Goal: Task Accomplishment & Management: Use online tool/utility

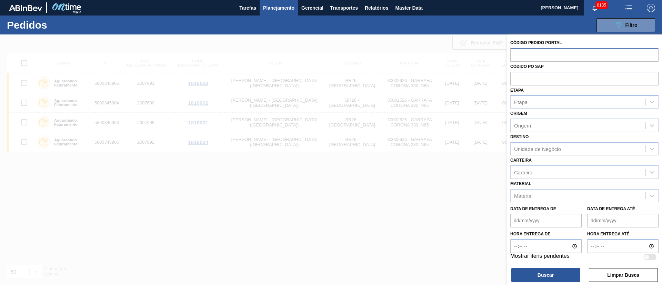
drag, startPoint x: 566, startPoint y: 48, endPoint x: 569, endPoint y: 50, distance: 4.3
click at [567, 49] on input "text" at bounding box center [584, 54] width 148 height 13
click at [281, 13] on button "Planejamento" at bounding box center [278, 8] width 38 height 16
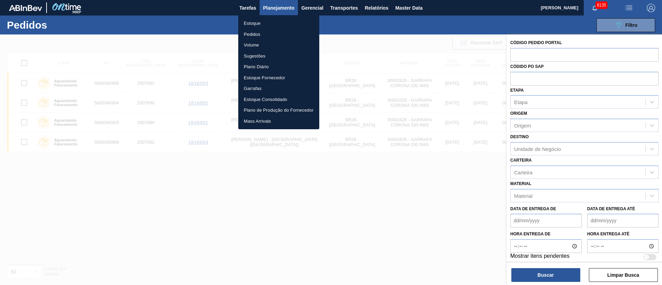
click at [252, 33] on li "Pedidos" at bounding box center [278, 34] width 81 height 11
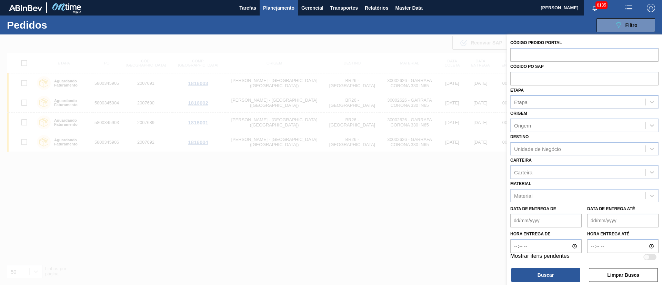
click at [276, 10] on span "Planejamento" at bounding box center [278, 8] width 31 height 8
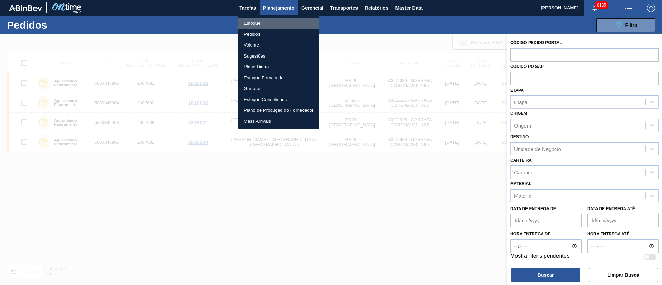
click at [249, 24] on li "Estoque" at bounding box center [278, 23] width 81 height 11
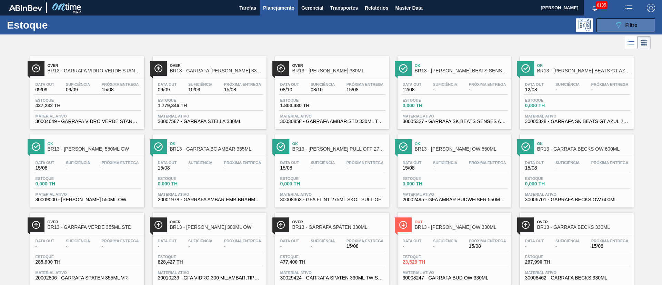
click at [614, 28] on icon "089F7B8B-B2A5-4AFE-B5C0-19BA573D28AC" at bounding box center [618, 25] width 8 height 8
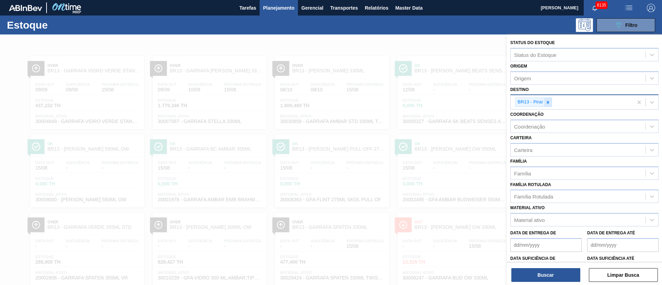
click at [549, 102] on icon at bounding box center [547, 102] width 5 height 5
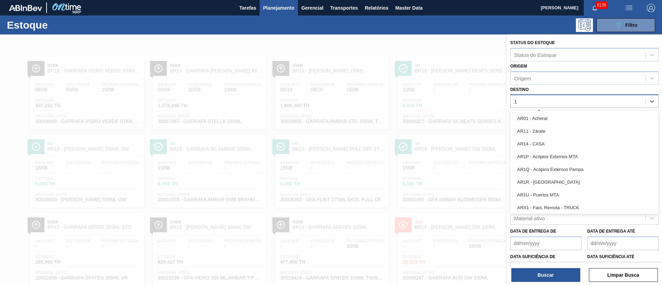
type input "13"
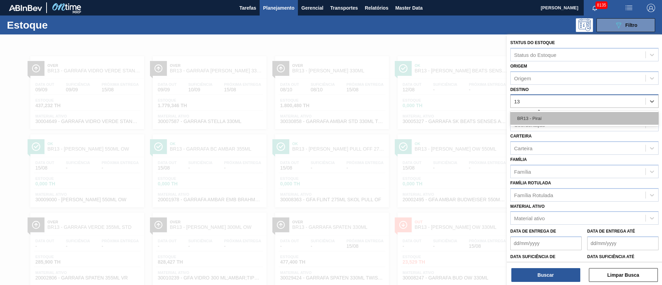
click at [534, 121] on div "BR13 - Piraí" at bounding box center [584, 118] width 148 height 13
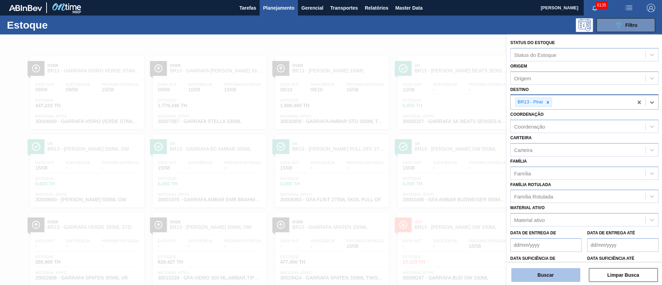
click at [545, 272] on button "Buscar" at bounding box center [545, 275] width 69 height 14
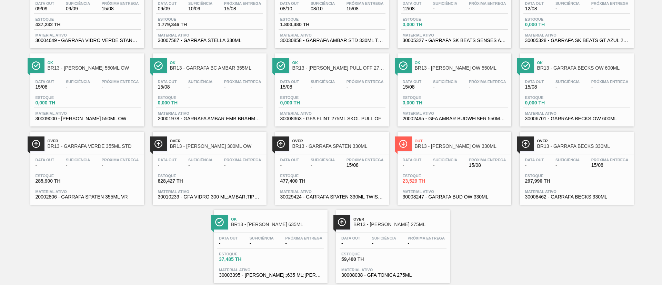
scroll to position [96, 0]
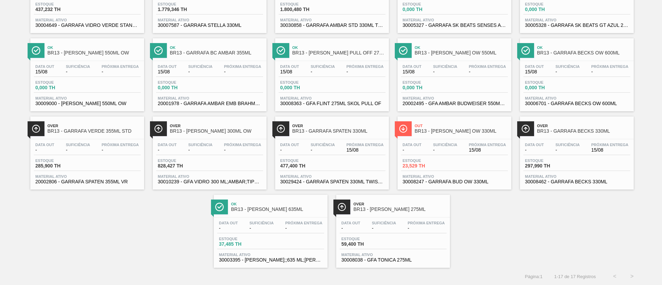
click at [584, 149] on div "Data out - Suficiência - Próxima Entrega 15/08" at bounding box center [576, 149] width 107 height 12
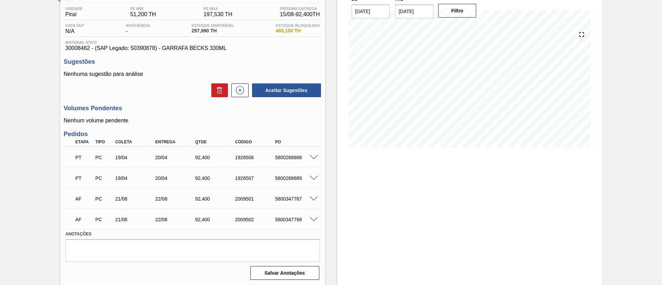
scroll to position [55, 0]
click at [313, 219] on span at bounding box center [313, 218] width 8 height 5
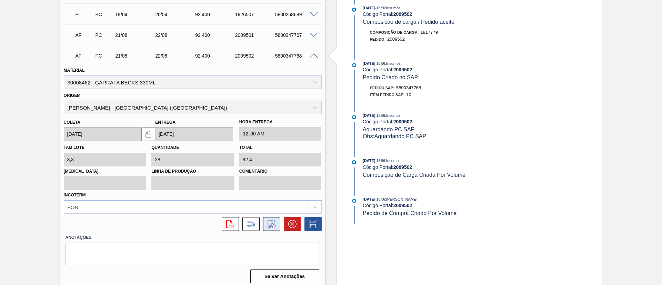
scroll to position [222, 0]
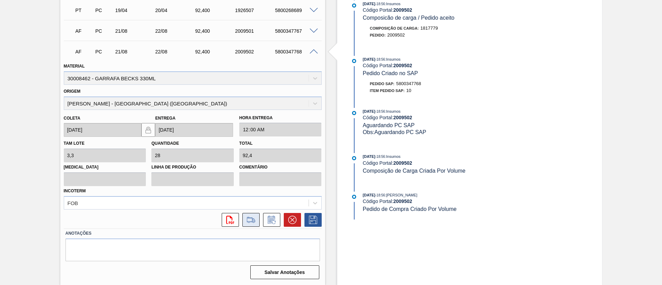
click at [253, 222] on icon at bounding box center [250, 220] width 11 height 8
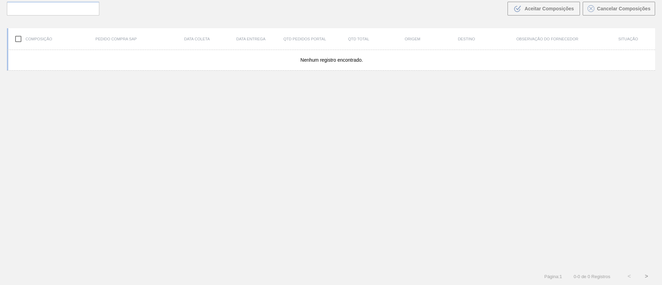
scroll to position [50, 0]
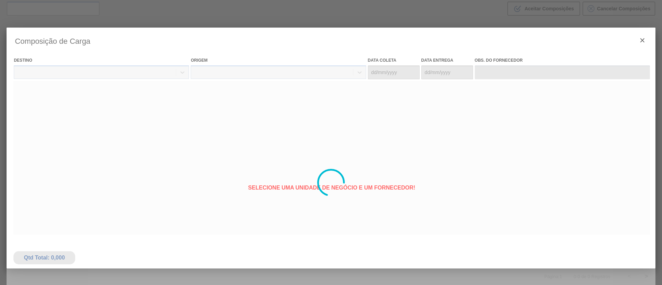
type coleta "[DATE]"
type entrega "[DATE]"
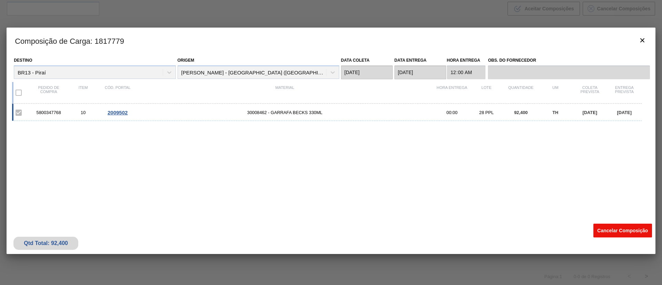
click at [613, 230] on button "Cancelar Composição" at bounding box center [622, 231] width 59 height 14
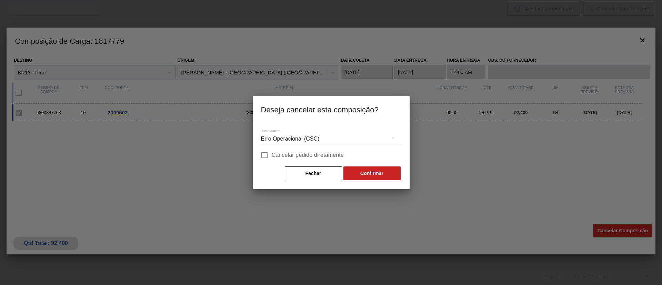
click at [266, 154] on input "Cancelar pedido diretamente" at bounding box center [264, 155] width 14 height 14
checkbox input "true"
click at [371, 176] on button "Confirmar" at bounding box center [371, 173] width 57 height 14
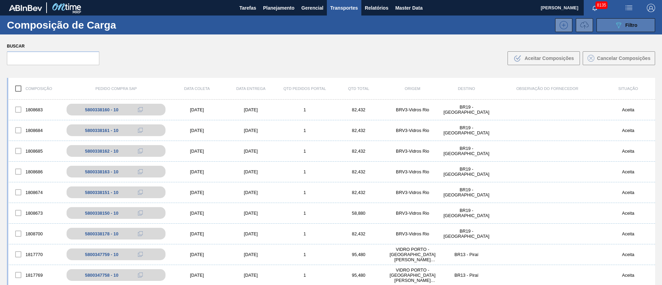
click at [632, 21] on div "089F7B8B-B2A5-4AFE-B5C0-19BA573D28AC Filtro" at bounding box center [625, 25] width 23 height 8
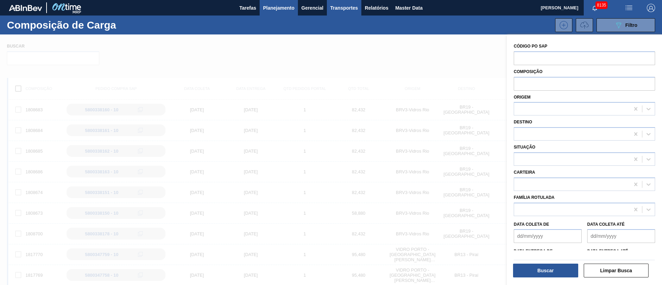
click at [284, 9] on span "Planejamento" at bounding box center [278, 8] width 31 height 8
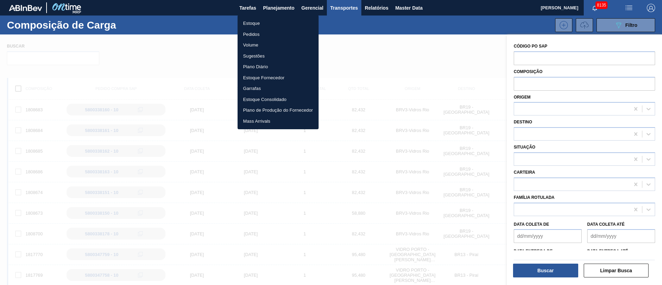
click at [371, 11] on div at bounding box center [331, 142] width 662 height 285
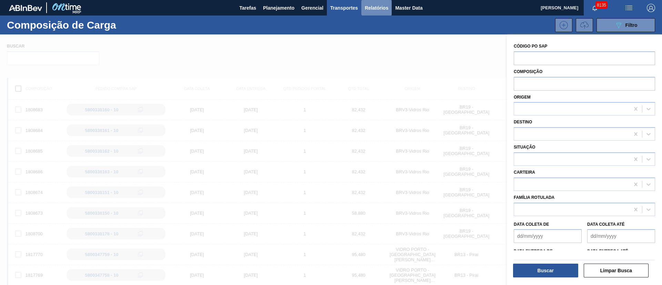
click at [378, 4] on span "Relatórios" at bounding box center [376, 8] width 23 height 8
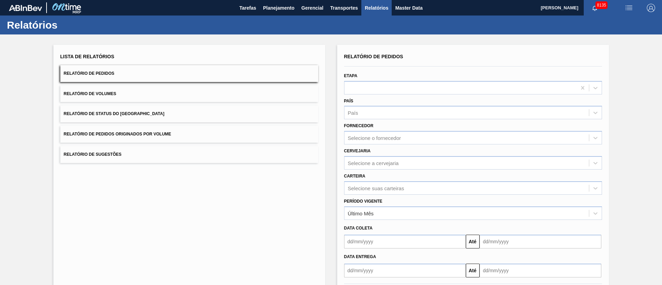
click at [119, 134] on span "Relatório de Pedidos Originados por Volume" at bounding box center [118, 134] width 108 height 5
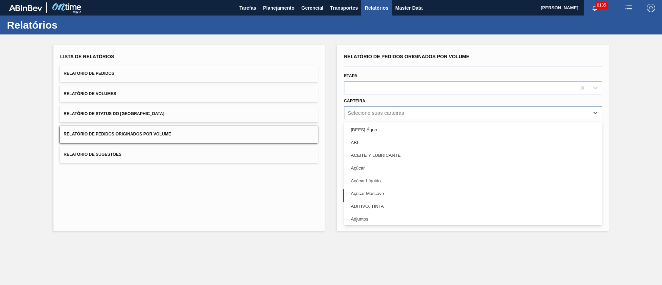
click at [365, 115] on div "Selecione suas carteiras" at bounding box center [376, 113] width 56 height 6
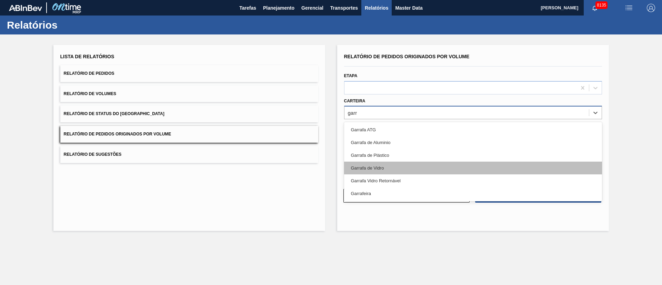
type input "garra"
click at [381, 168] on div "Garrafa de Vidro" at bounding box center [473, 168] width 258 height 13
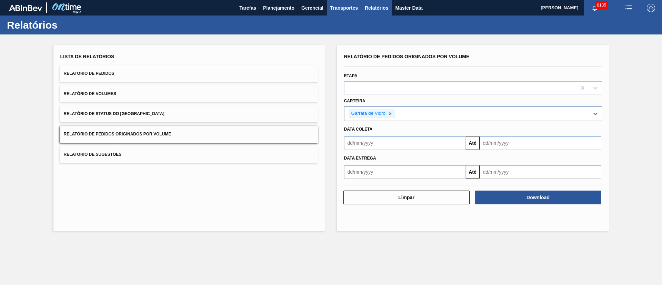
click at [350, 11] on span "Transportes" at bounding box center [344, 8] width 28 height 8
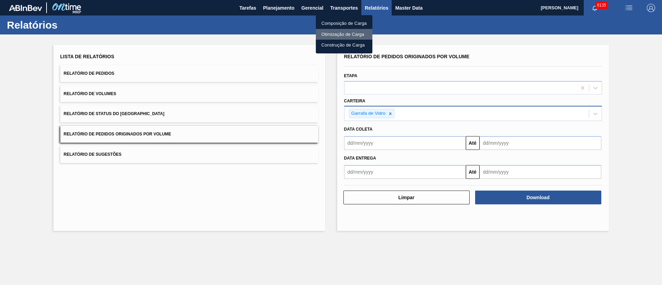
click at [337, 34] on li "Otimização de Carga" at bounding box center [344, 34] width 57 height 11
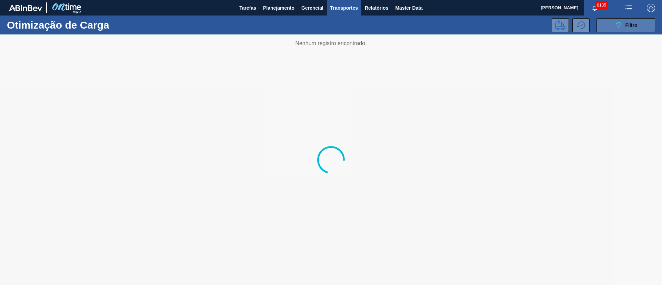
click at [621, 28] on icon "089F7B8B-B2A5-4AFE-B5C0-19BA573D28AC" at bounding box center [618, 25] width 8 height 8
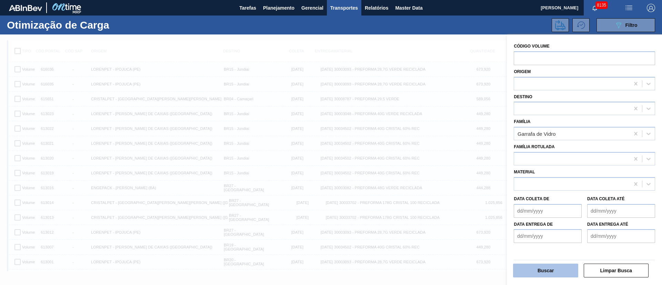
click at [544, 266] on button "Buscar" at bounding box center [545, 271] width 65 height 14
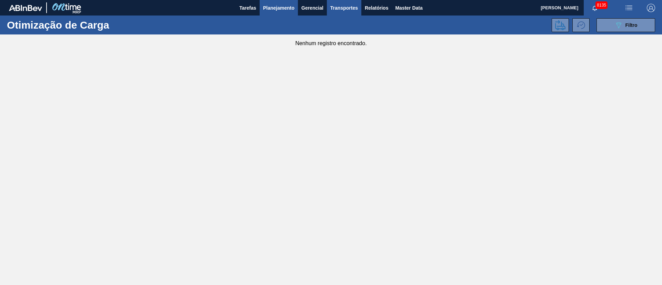
click at [284, 8] on span "Planejamento" at bounding box center [278, 8] width 31 height 8
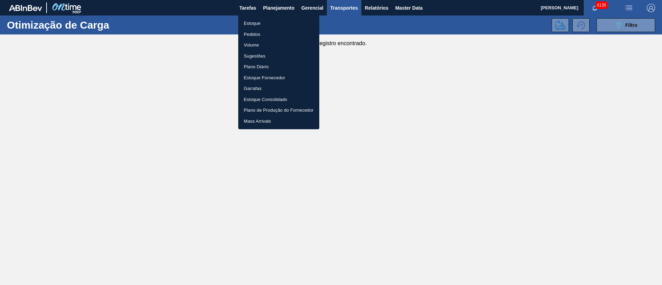
click at [254, 37] on li "Pedidos" at bounding box center [278, 34] width 81 height 11
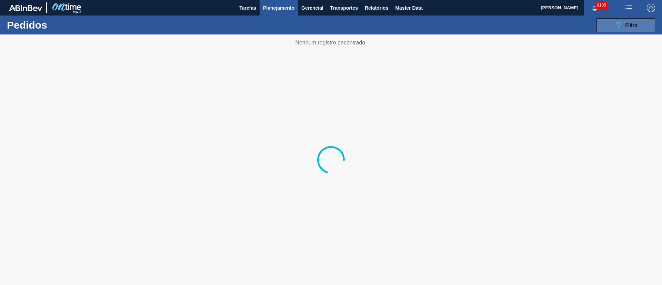
click at [625, 28] on div "089F7B8B-B2A5-4AFE-B5C0-19BA573D28AC Filtro" at bounding box center [625, 25] width 23 height 8
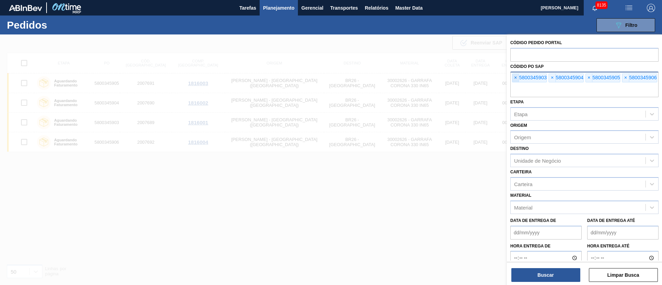
click at [513, 78] on span "×" at bounding box center [515, 78] width 7 height 8
click at [513, 84] on input "text" at bounding box center [584, 90] width 148 height 13
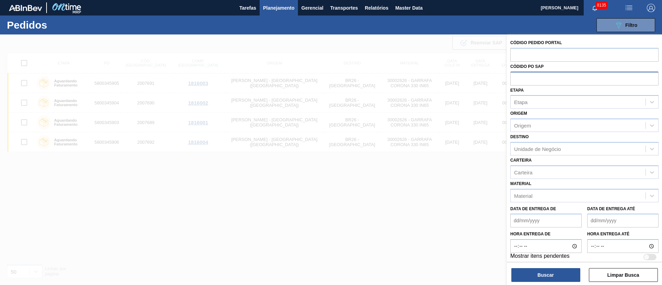
click at [513, 78] on input "text" at bounding box center [584, 78] width 148 height 13
click at [269, 4] on span "Planejamento" at bounding box center [278, 8] width 31 height 8
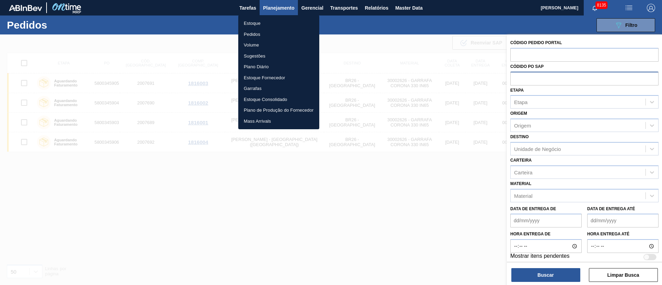
click at [258, 20] on li "Estoque" at bounding box center [278, 23] width 81 height 11
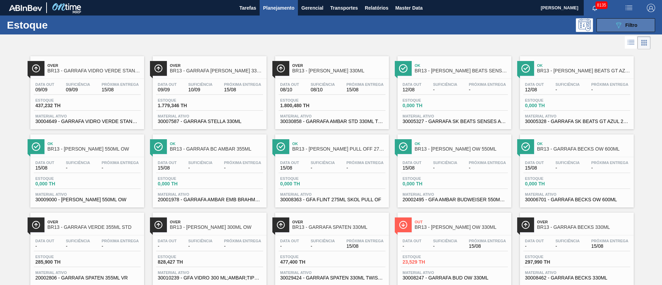
click at [635, 26] on span "Filtro" at bounding box center [631, 25] width 12 height 6
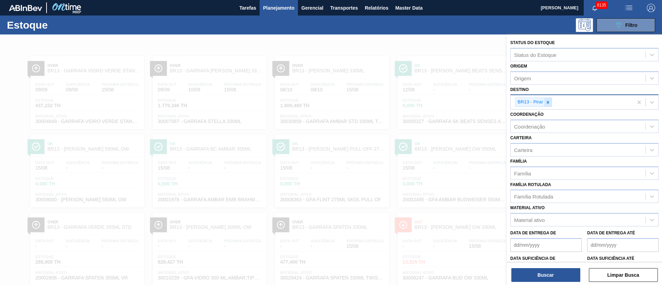
click at [548, 103] on icon at bounding box center [547, 102] width 2 height 2
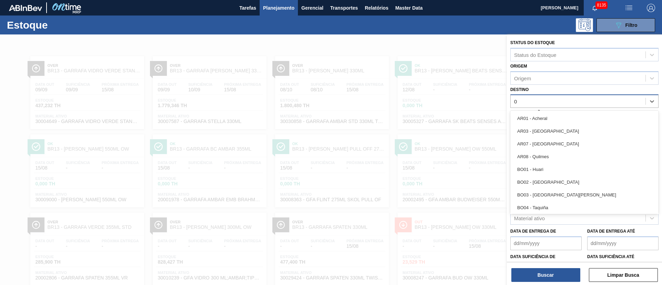
type input "03"
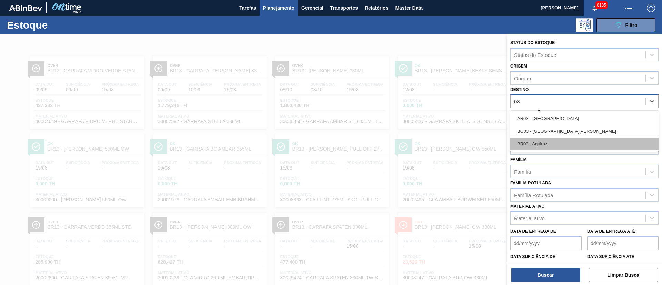
click at [545, 145] on div "BR03 - Aquiraz" at bounding box center [584, 144] width 148 height 13
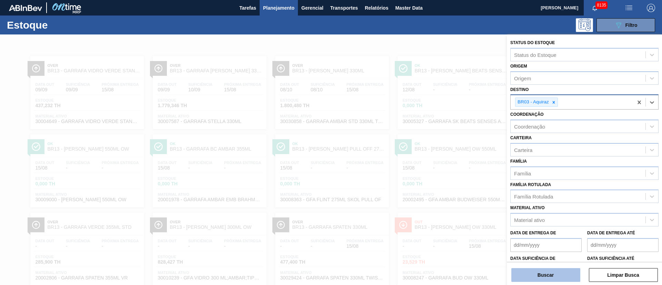
click at [552, 272] on button "Buscar" at bounding box center [545, 275] width 69 height 14
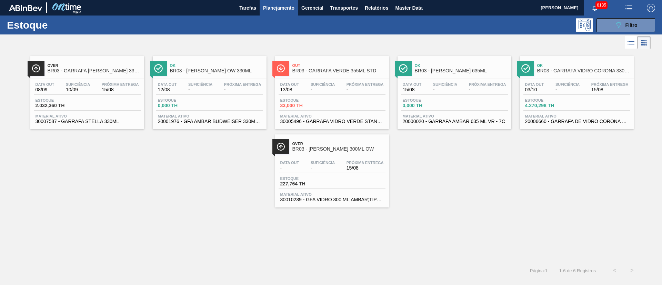
click at [576, 93] on div "Data out 03/10 Suficiência - Próxima Entrega 15/08" at bounding box center [576, 88] width 107 height 12
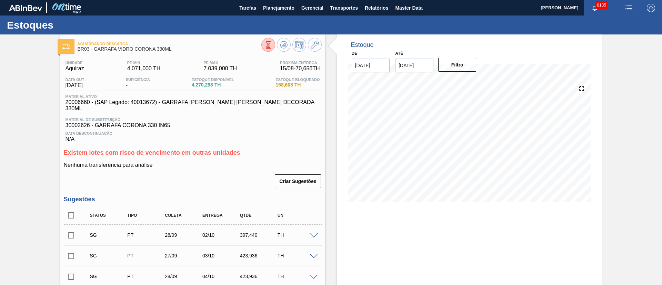
click at [73, 231] on input "checkbox" at bounding box center [71, 235] width 14 height 14
click at [313, 232] on div "SG PT 26/09 02/10 397,440 TH" at bounding box center [193, 234] width 258 height 17
click at [316, 233] on span at bounding box center [313, 235] width 8 height 5
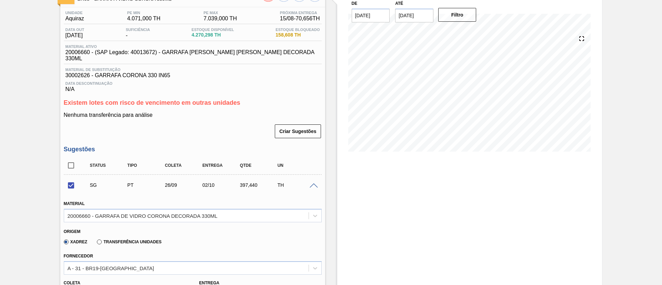
scroll to position [103, 0]
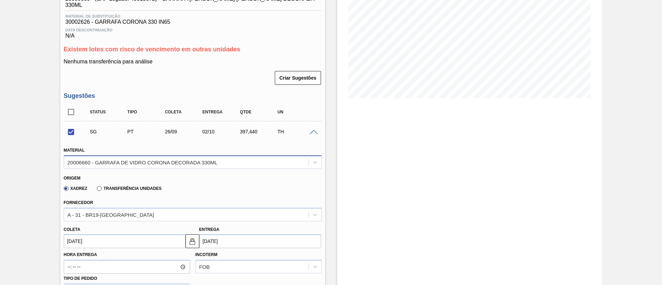
click at [138, 159] on div "20006660 - GARRAFA DE VIDRO CORONA DECORADA 330ML" at bounding box center [143, 162] width 150 height 6
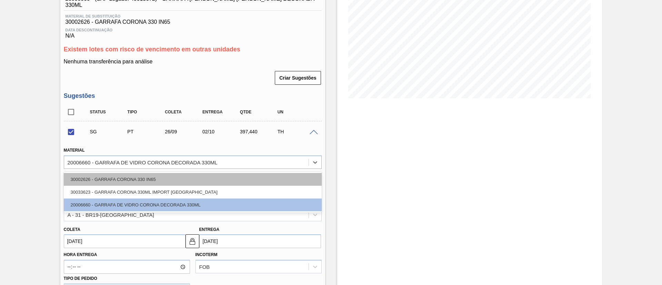
click at [125, 174] on div "30002626 - GARRAFA CORONA 330 IN65" at bounding box center [193, 179] width 258 height 13
checkbox input "false"
type input "[DATE]"
type input "3,312"
type input "120"
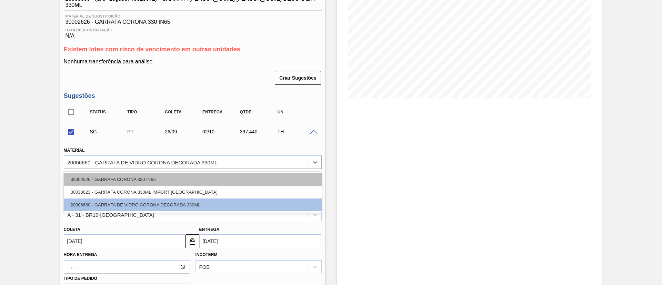
type input "5"
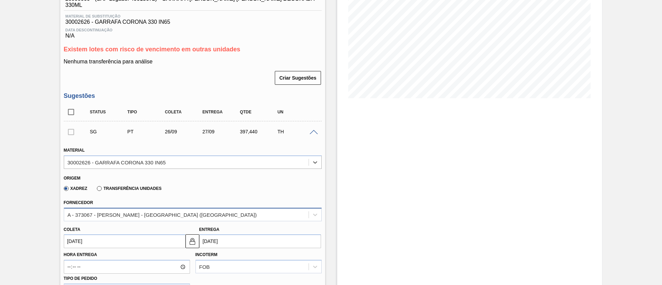
click at [122, 212] on div "A - 373067 - [PERSON_NAME] - [GEOGRAPHIC_DATA] ([GEOGRAPHIC_DATA])" at bounding box center [162, 215] width 189 height 6
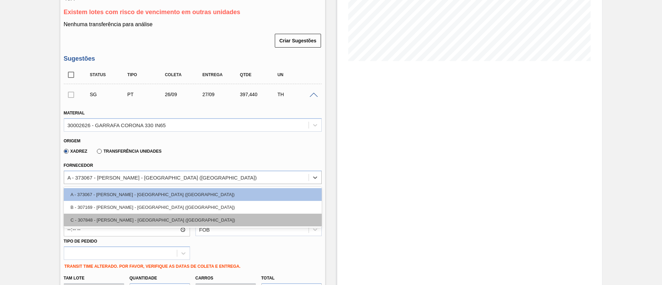
scroll to position [155, 0]
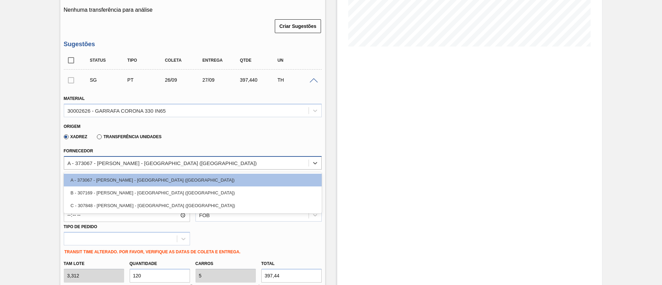
click at [126, 160] on div "A - 373067 - [PERSON_NAME] - [GEOGRAPHIC_DATA] ([GEOGRAPHIC_DATA])" at bounding box center [162, 163] width 189 height 6
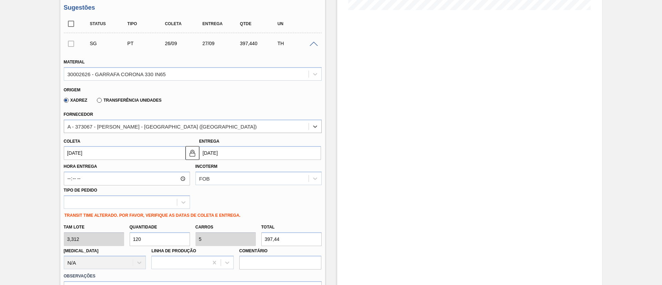
scroll to position [207, 0]
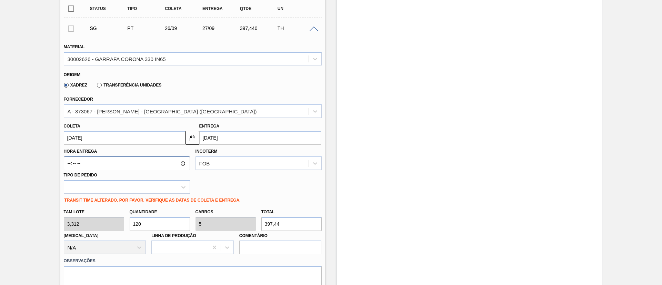
click at [120, 157] on input "Hora Entrega" at bounding box center [127, 163] width 126 height 14
click at [118, 131] on input "[DATE]" at bounding box center [125, 138] width 122 height 14
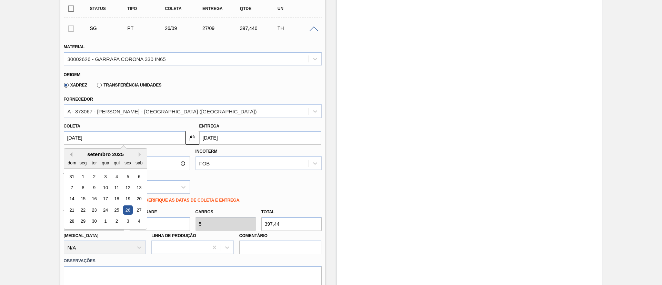
click at [70, 152] on button "Previous Month" at bounding box center [70, 154] width 5 height 5
click at [97, 205] on div "19" at bounding box center [93, 209] width 9 height 9
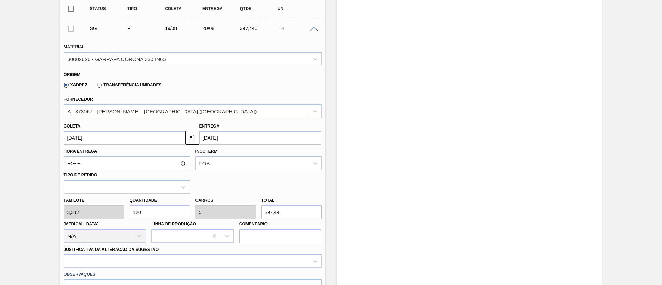
type input "[DATE]"
click at [67, 204] on div "[PERSON_NAME] 3,312 Quantidade 120 Carros 5 Total 397,44 [MEDICAL_DATA] N/A Lin…" at bounding box center [192, 218] width 263 height 49
type input "2"
type input "0,083"
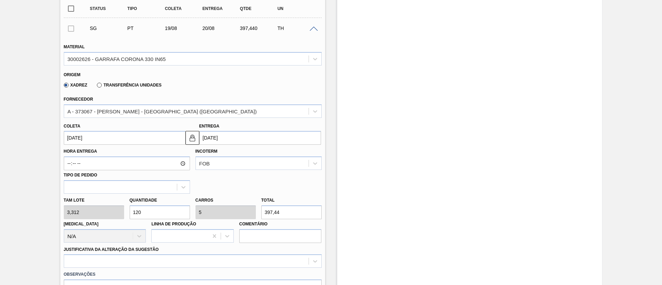
type input "6,624"
type input "24"
type input "1"
type input "79,488"
type input "240"
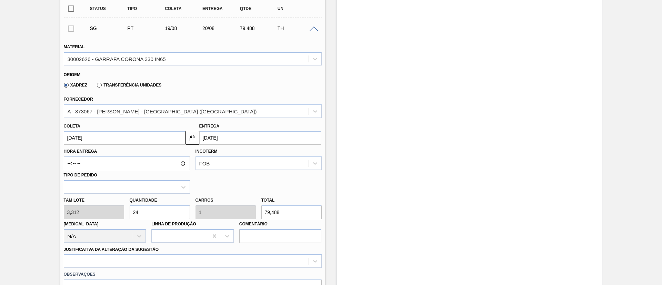
type input "10"
type input "794,88"
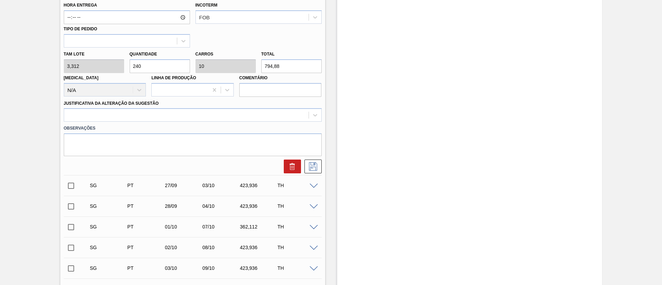
scroll to position [362, 0]
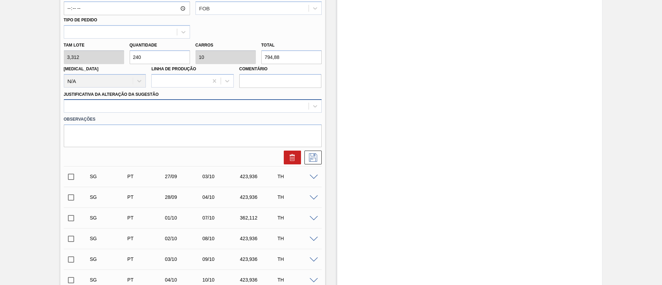
type input "240"
click at [94, 101] on div at bounding box center [186, 106] width 244 height 10
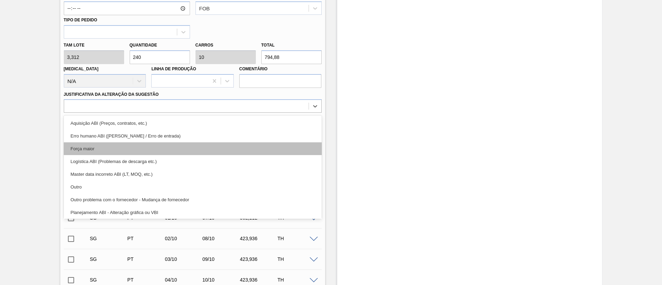
click at [92, 142] on div "Força maior" at bounding box center [193, 148] width 258 height 13
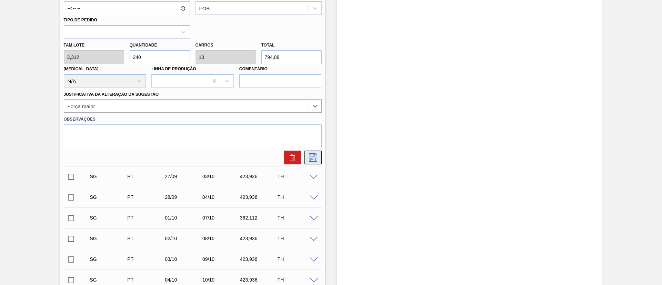
click at [313, 153] on icon at bounding box center [312, 157] width 11 height 8
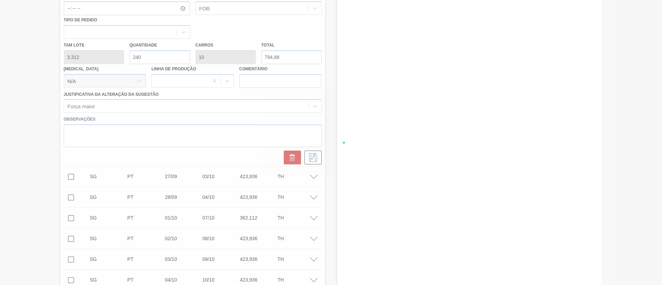
checkbox input "true"
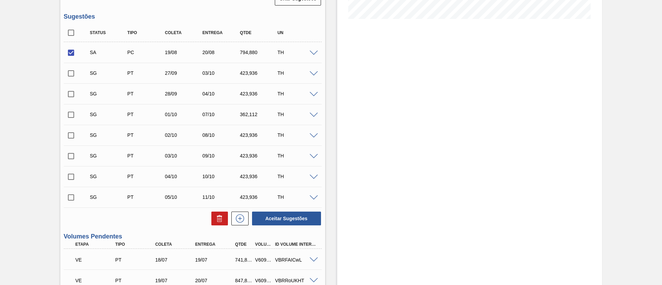
scroll to position [103, 0]
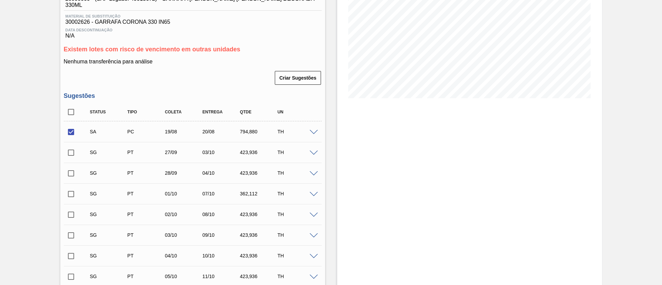
click at [71, 145] on input "checkbox" at bounding box center [71, 152] width 14 height 14
click at [311, 151] on span at bounding box center [313, 153] width 8 height 5
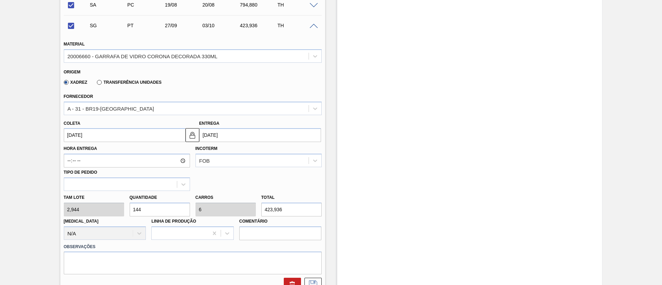
scroll to position [258, 0]
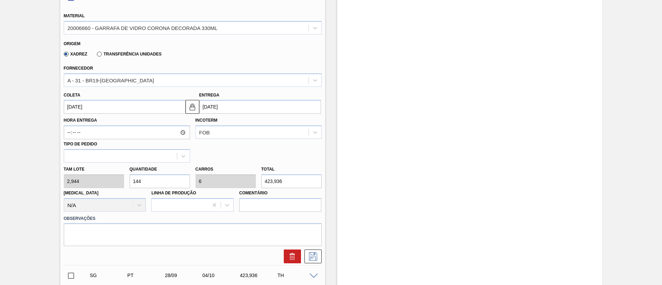
click at [108, 103] on input "[DATE]" at bounding box center [125, 107] width 122 height 14
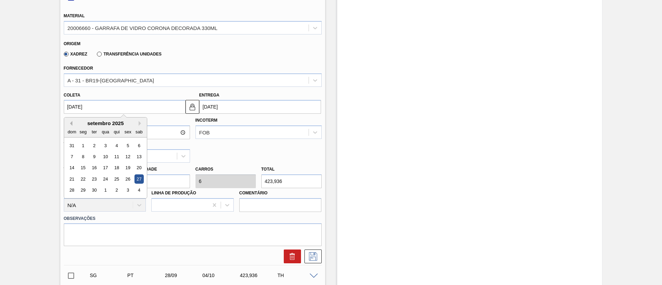
click at [70, 121] on button "Previous Month" at bounding box center [70, 123] width 5 height 5
click at [106, 174] on div "20" at bounding box center [105, 178] width 9 height 9
checkbox input "false"
type input "[DATE]"
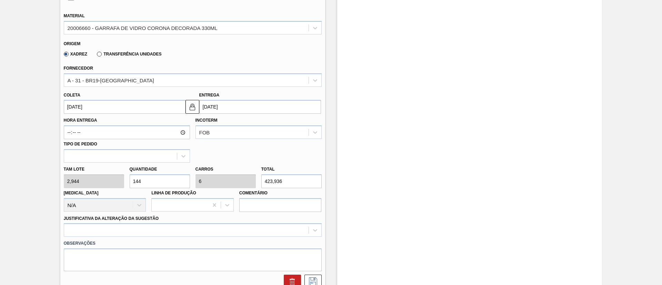
click at [89, 172] on div "[PERSON_NAME] 2,944 Quantidade 144 Carros 6 Total 423,936 [MEDICAL_DATA] N/A Li…" at bounding box center [192, 187] width 263 height 49
type input "2"
type input "0,083"
type input "5,888"
type input "24"
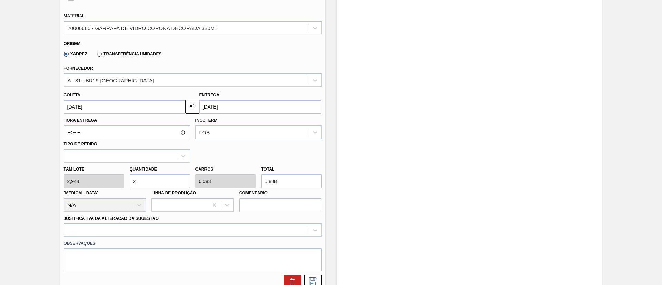
type input "1"
type input "70,656"
type input "240"
type input "10"
type input "706,56"
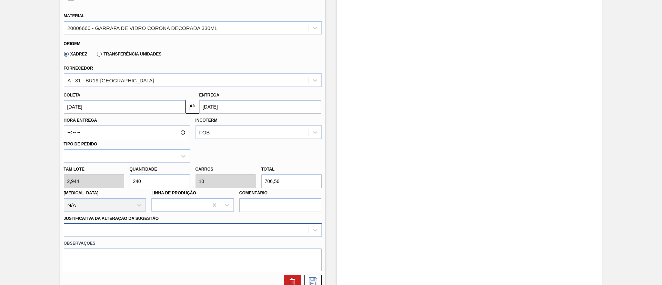
type input "240"
click at [130, 226] on div at bounding box center [193, 229] width 258 height 13
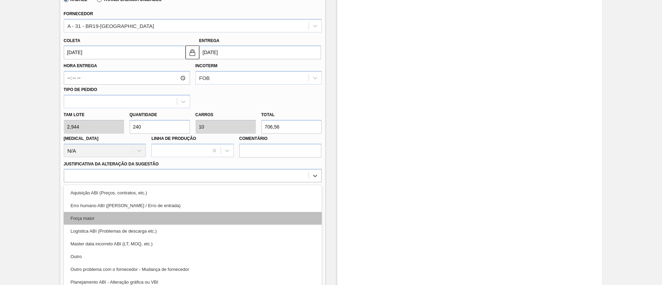
click at [109, 212] on div "Força maior" at bounding box center [193, 218] width 258 height 13
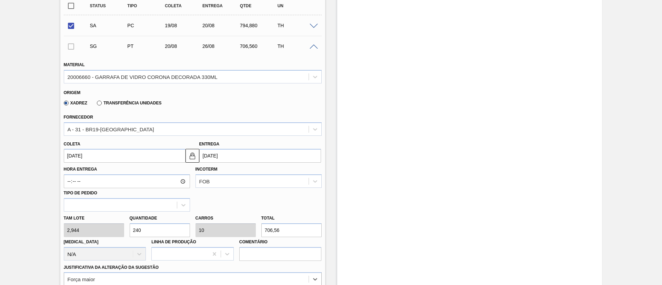
scroll to position [158, 0]
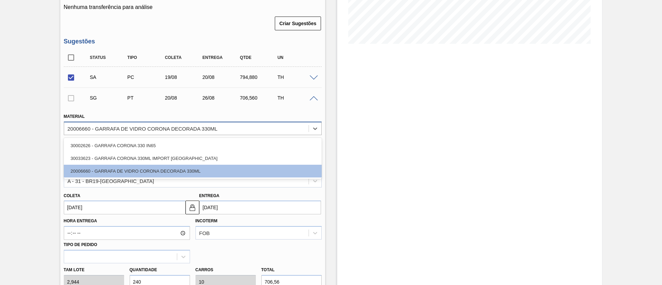
click at [129, 123] on div "20006660 - GARRAFA DE VIDRO CORONA DECORADA 330ML" at bounding box center [186, 128] width 244 height 10
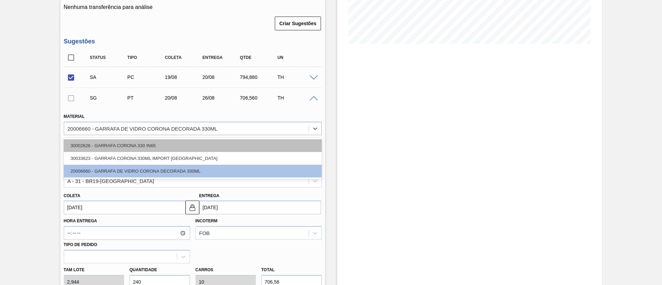
click at [117, 139] on div "30002626 - GARRAFA CORONA 330 IN65" at bounding box center [193, 145] width 258 height 13
type input "[DATE]"
type input "3,312"
type input "213,333"
type input "8,889"
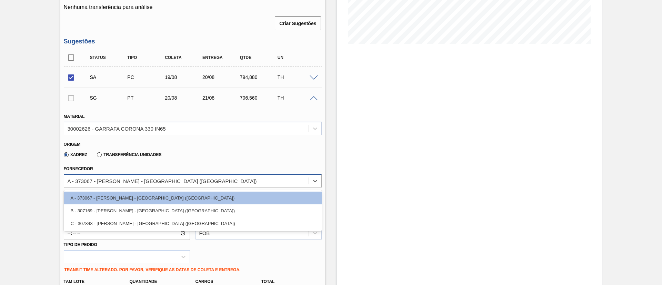
click at [136, 177] on div "A - 373067 - [PERSON_NAME] - [GEOGRAPHIC_DATA] ([GEOGRAPHIC_DATA])" at bounding box center [186, 181] width 244 height 10
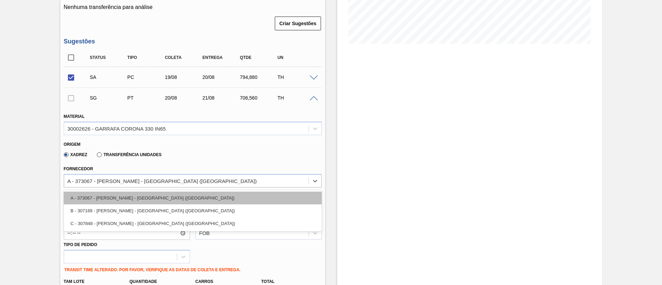
click at [124, 192] on div "A - 373067 - [PERSON_NAME] - [GEOGRAPHIC_DATA] ([GEOGRAPHIC_DATA])" at bounding box center [193, 198] width 258 height 13
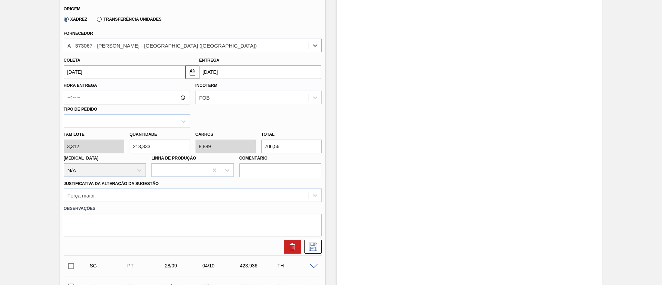
scroll to position [313, 0]
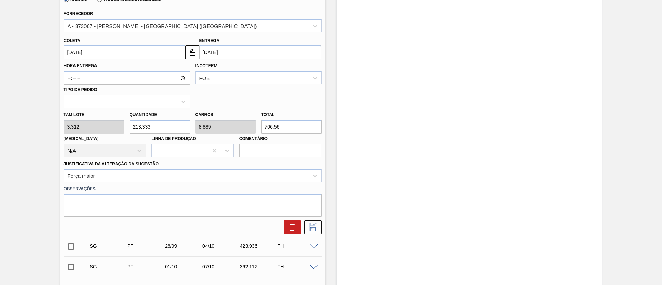
click at [84, 126] on div "[PERSON_NAME] 3,312 Quantidade 213,333 Carros 8,889 Total 706,56 [MEDICAL_DATA]…" at bounding box center [192, 132] width 263 height 49
type input "23"
type input "0,958"
type input "76,176"
type input "243"
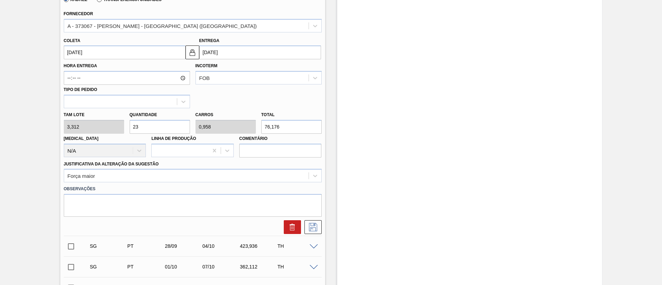
type input "10,125"
type input "804,816"
type input "2.403"
type input "100,125"
type input "7.958,736"
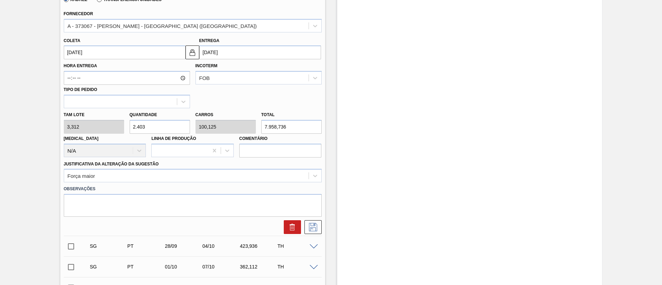
type input "240"
type input "10"
type input "794,88"
type input "240"
click at [310, 223] on icon at bounding box center [312, 227] width 11 height 8
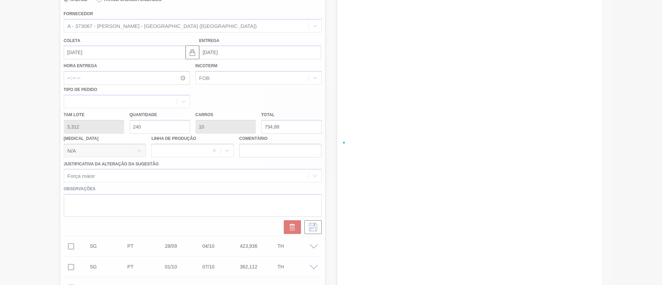
checkbox input "true"
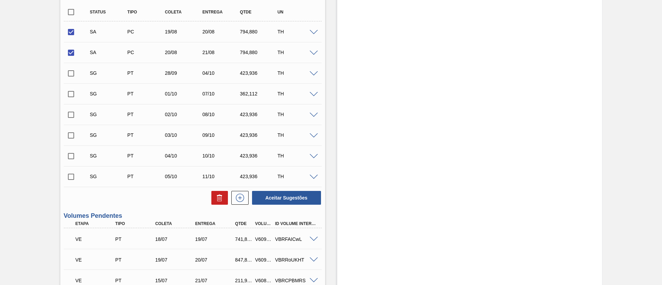
scroll to position [158, 0]
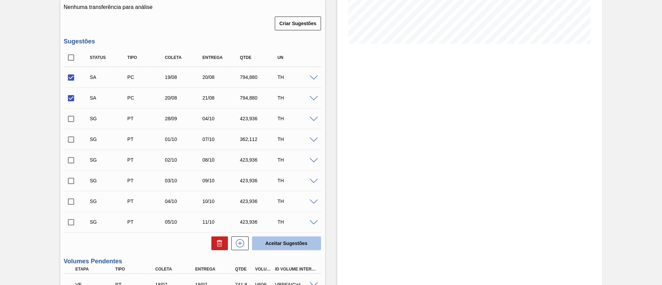
click at [292, 236] on button "Aceitar Sugestões" at bounding box center [286, 243] width 69 height 14
checkbox input "false"
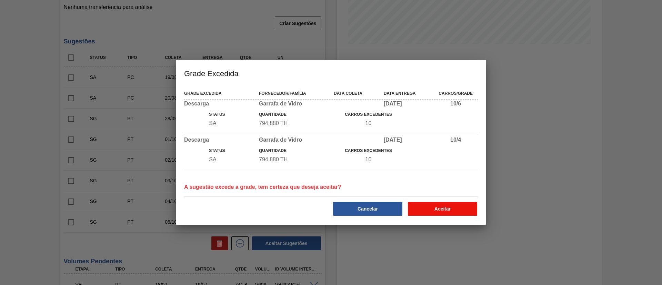
click at [434, 206] on button "Aceitar" at bounding box center [442, 209] width 69 height 14
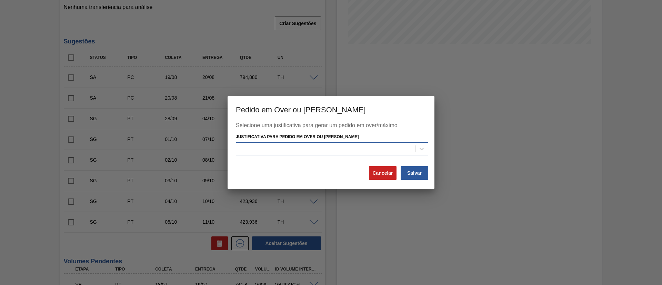
click at [342, 150] on div at bounding box center [325, 149] width 179 height 10
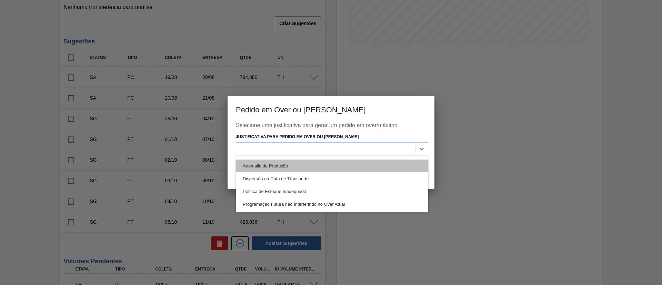
click at [290, 169] on div "Anomalia de Produção" at bounding box center [332, 166] width 192 height 13
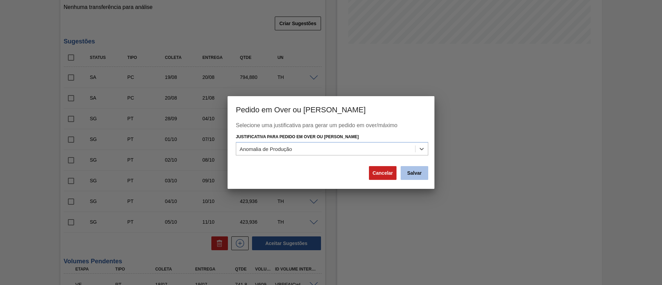
click at [422, 170] on button "Salvar" at bounding box center [414, 173] width 28 height 14
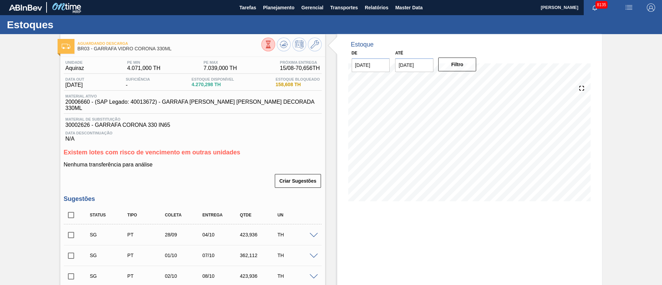
scroll to position [0, 0]
click at [338, 12] on button "Transportes" at bounding box center [344, 8] width 34 height 16
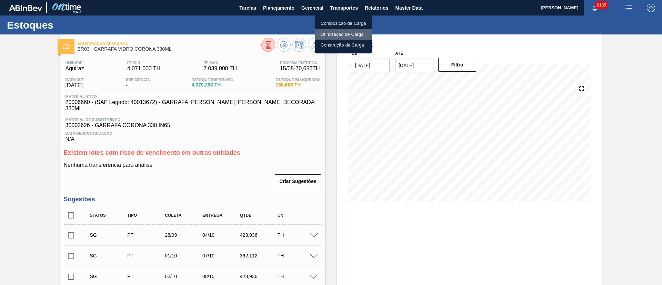
click at [333, 36] on li "Otimização de Carga" at bounding box center [343, 34] width 57 height 11
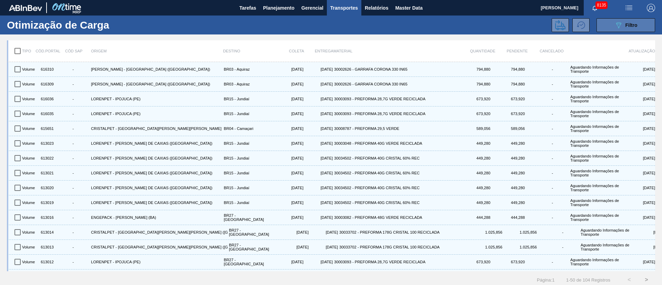
click at [630, 28] on div "089F7B8B-B2A5-4AFE-B5C0-19BA573D28AC Filtro" at bounding box center [625, 25] width 23 height 8
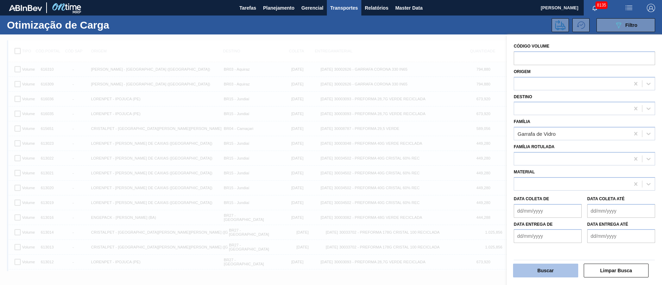
click at [540, 267] on button "Buscar" at bounding box center [545, 271] width 65 height 14
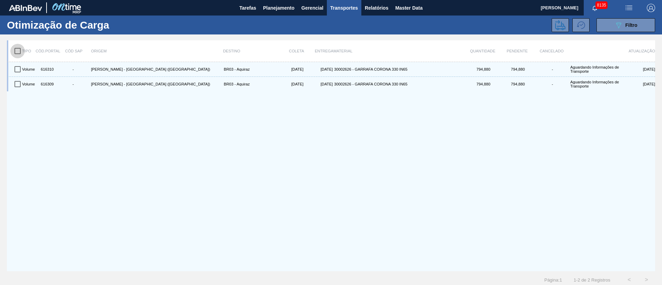
click at [17, 51] on input "checkbox" at bounding box center [17, 51] width 14 height 14
checkbox input "true"
click at [561, 27] on icon at bounding box center [560, 25] width 10 height 10
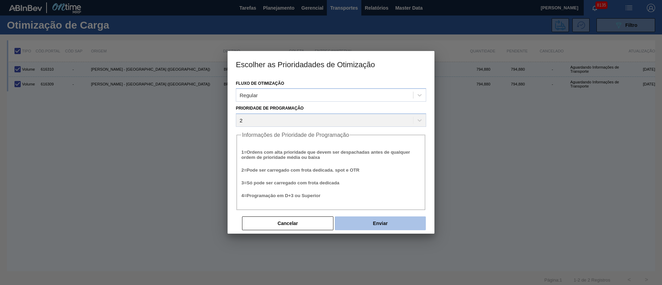
click at [388, 218] on button "Enviar" at bounding box center [380, 223] width 91 height 14
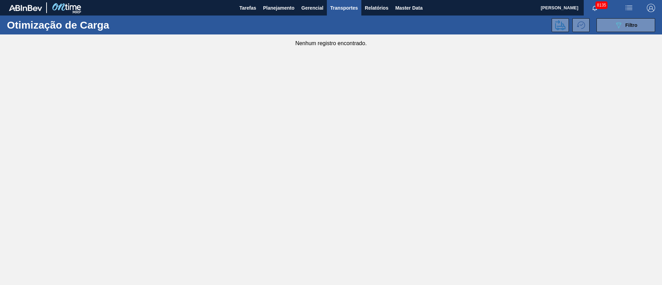
click at [354, 171] on main "Tarefas Planejamento Gerencial Transportes Relatórios Master Data [PERSON_NAME]…" at bounding box center [331, 142] width 662 height 285
drag, startPoint x: 354, startPoint y: 171, endPoint x: 298, endPoint y: 110, distance: 81.9
click at [354, 170] on main "Tarefas Planejamento Gerencial Transportes Relatórios Master Data [PERSON_NAME]…" at bounding box center [331, 142] width 662 height 285
